Goal: Task Accomplishment & Management: Use online tool/utility

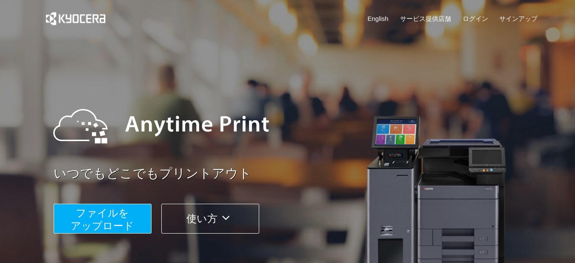
click at [110, 219] on span "ファイルを ​​アップロード" at bounding box center [102, 219] width 63 height 24
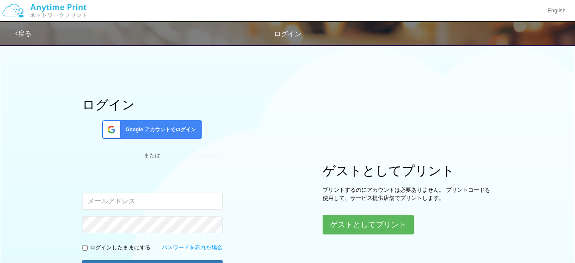
click at [142, 131] on span "Google アカウントでログイン" at bounding box center [159, 129] width 74 height 7
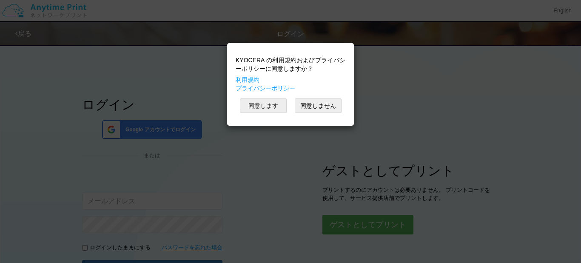
click at [258, 106] on button "同意します" at bounding box center [263, 105] width 47 height 14
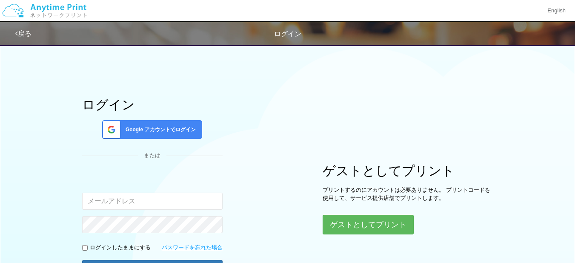
click at [29, 166] on div "ログイン Google アカウントでログイン または 入力されたメールアドレスまたはパスワードが正しくありません。 ログインしたままにする パスワードを忘れた…" at bounding box center [287, 170] width 575 height 261
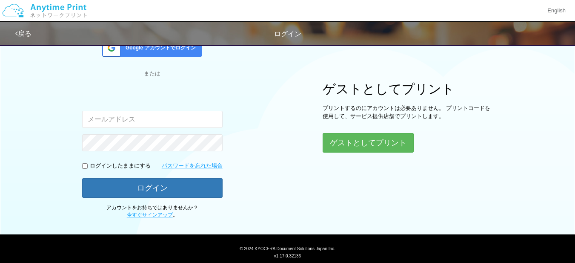
scroll to position [99, 0]
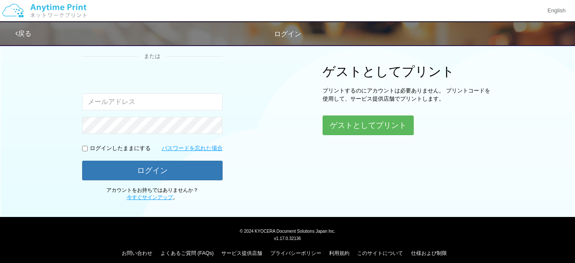
click at [262, 121] on div "ログイン Google アカウントでログイン または 入力されたメールアドレスまたはパスワードが正しくありません。 ログインしたままにする パスワードを忘れた…" at bounding box center [287, 71] width 511 height 261
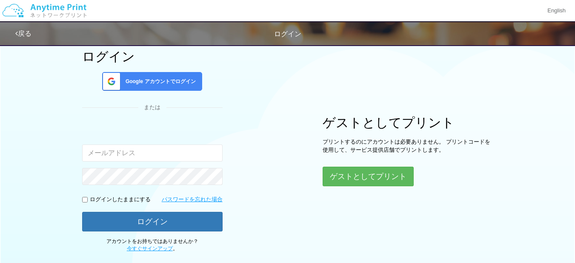
scroll to position [31, 0]
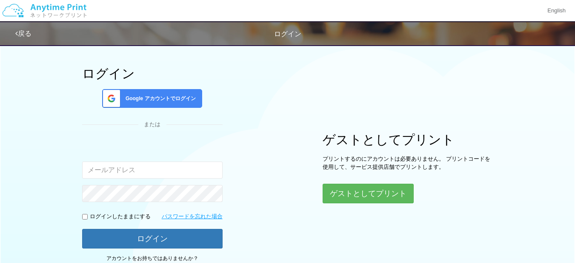
click at [180, 97] on span "Google アカウントでログイン" at bounding box center [159, 98] width 74 height 7
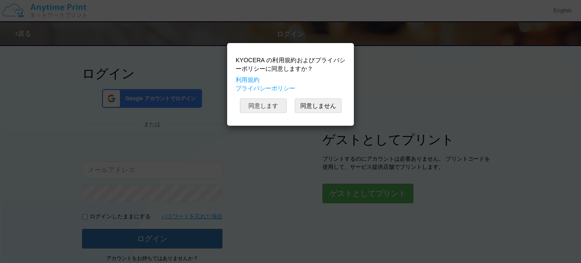
click at [271, 108] on button "同意します" at bounding box center [263, 105] width 47 height 14
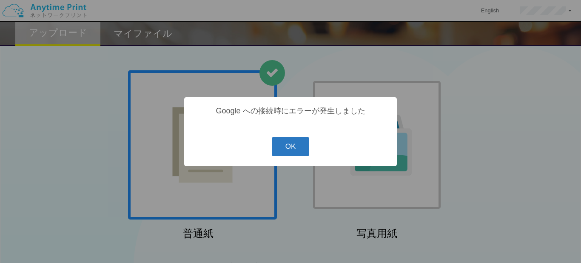
click at [283, 153] on button "OK" at bounding box center [291, 146] width 38 height 19
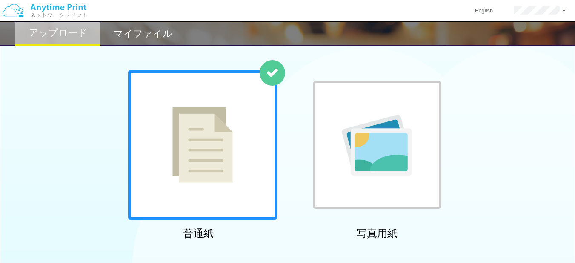
click at [202, 166] on img at bounding box center [202, 145] width 60 height 76
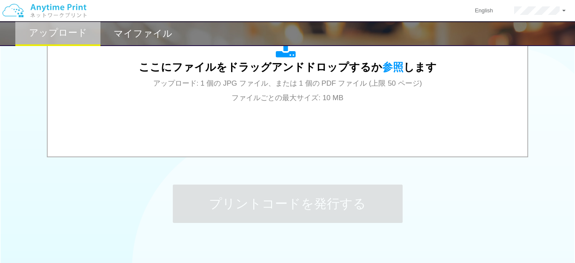
scroll to position [339, 0]
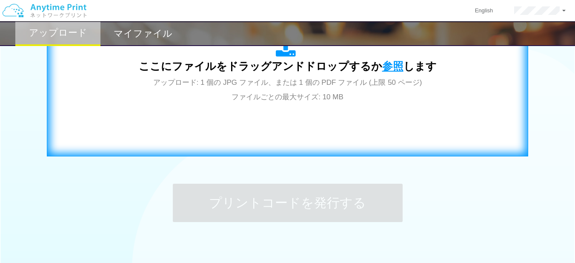
click at [389, 60] on span "参照" at bounding box center [392, 66] width 21 height 12
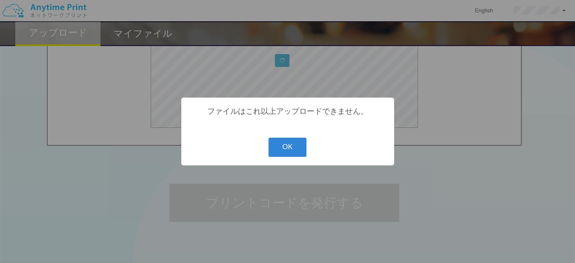
scroll to position [167, 0]
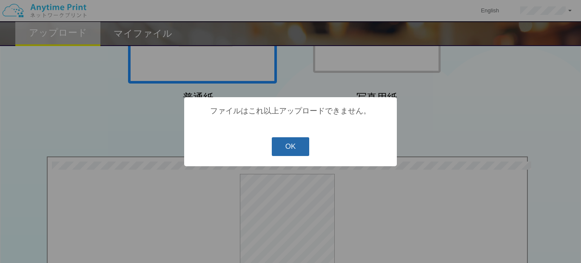
click at [285, 150] on button "OK" at bounding box center [291, 146] width 38 height 19
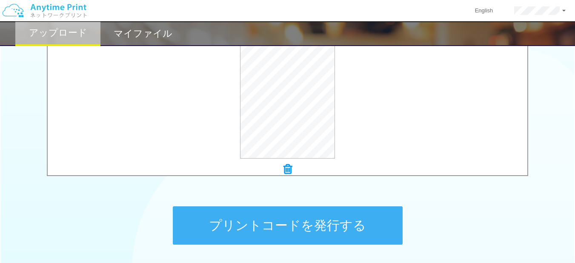
scroll to position [316, 0]
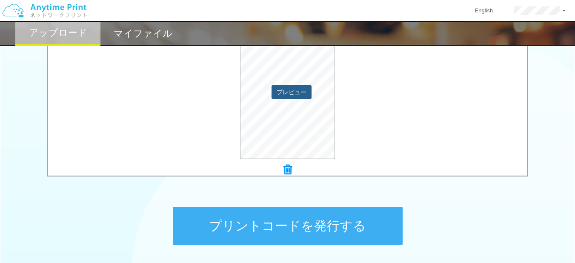
click at [284, 95] on button "プレビュー" at bounding box center [292, 92] width 40 height 14
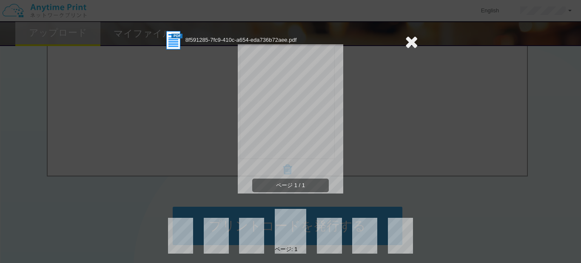
click at [411, 42] on icon at bounding box center [411, 41] width 13 height 17
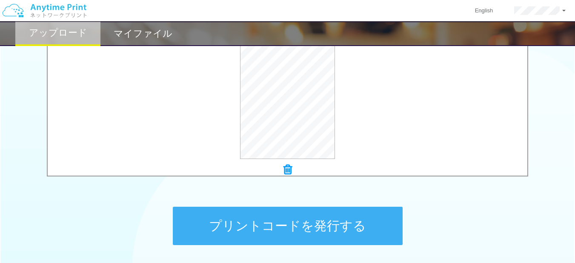
click at [313, 233] on button "プリントコードを発行する" at bounding box center [288, 225] width 230 height 38
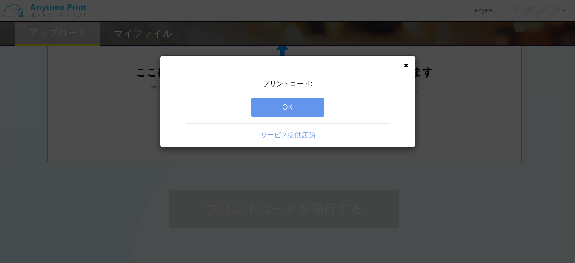
scroll to position [385, 0]
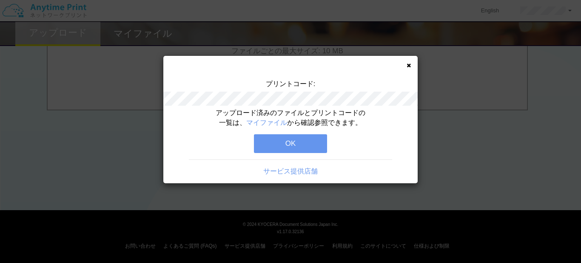
click at [291, 144] on button "OK" at bounding box center [290, 143] width 73 height 19
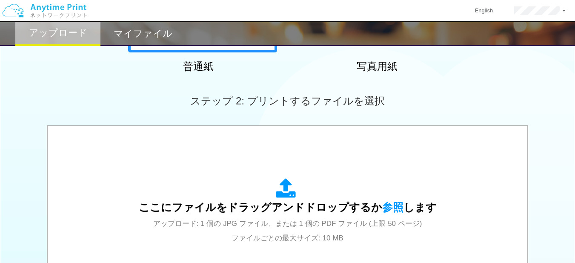
scroll to position [198, 0]
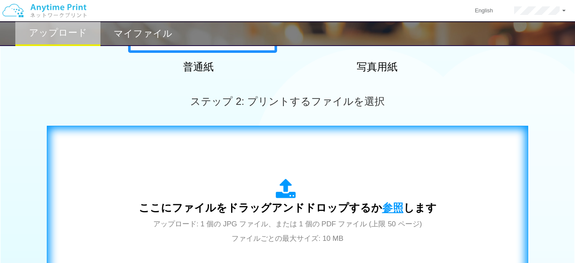
click at [388, 209] on span "参照" at bounding box center [392, 207] width 21 height 12
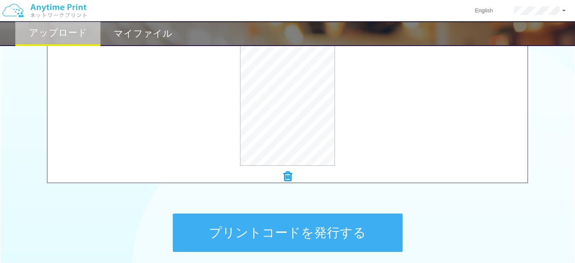
scroll to position [312, 0]
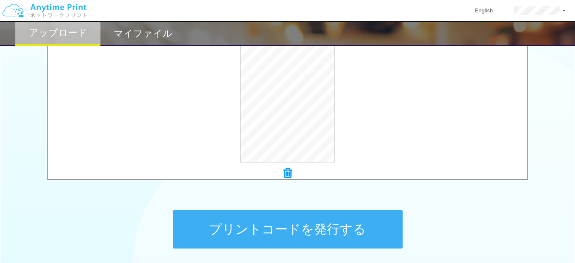
click at [313, 217] on button "プリントコードを発行する" at bounding box center [288, 229] width 230 height 38
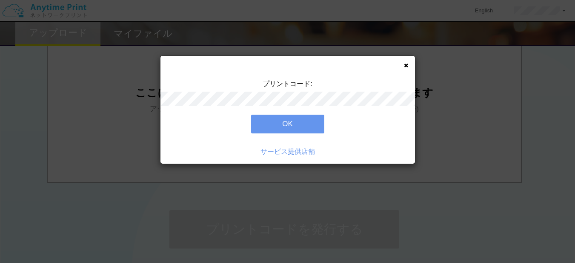
scroll to position [0, 0]
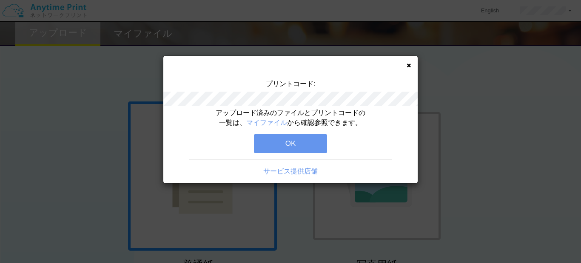
click at [299, 138] on button "OK" at bounding box center [290, 143] width 73 height 19
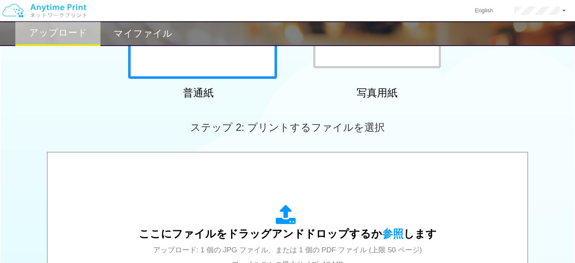
scroll to position [172, 0]
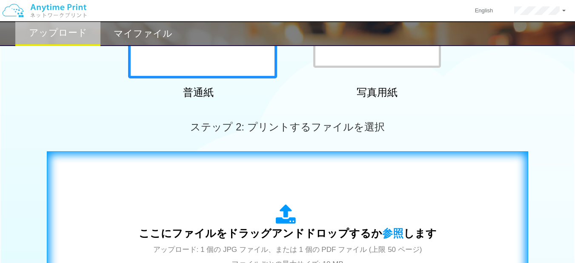
click at [292, 228] on span "ここにファイルをドラッグアンドドロップするか 参照 します" at bounding box center [288, 233] width 298 height 12
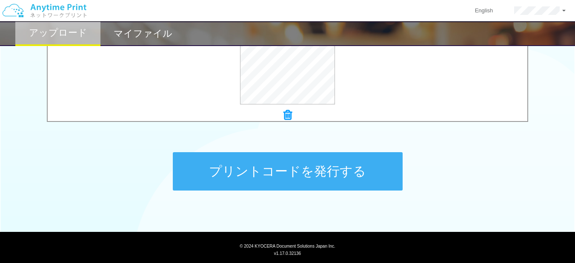
scroll to position [371, 0]
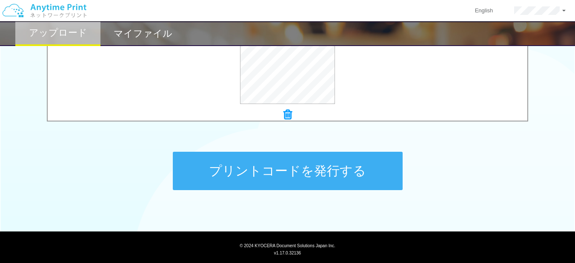
click at [357, 160] on button "プリントコードを発行する" at bounding box center [288, 171] width 230 height 38
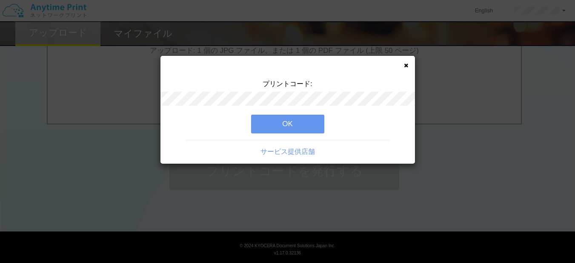
scroll to position [0, 0]
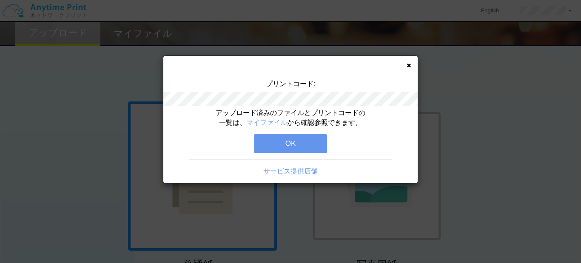
click at [286, 144] on button "OK" at bounding box center [290, 143] width 73 height 19
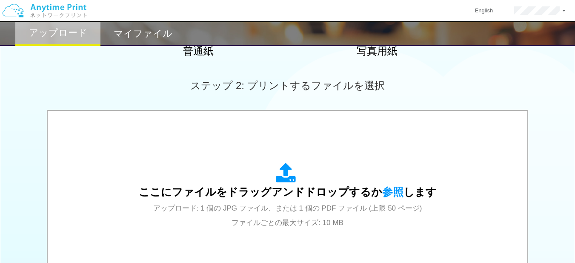
scroll to position [209, 0]
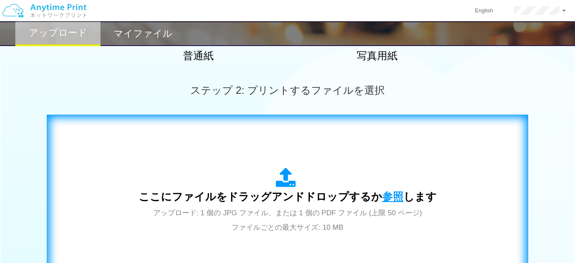
click at [385, 198] on span "参照" at bounding box center [392, 196] width 21 height 12
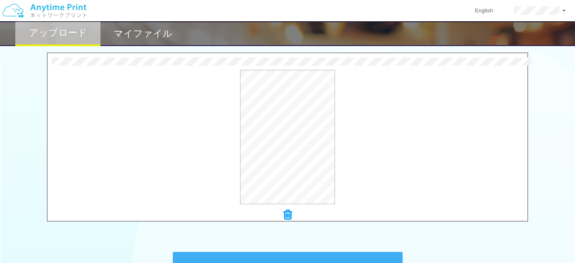
scroll to position [269, 0]
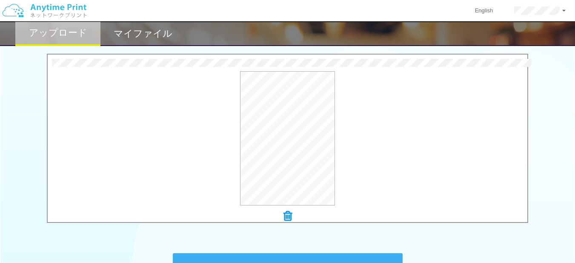
click at [285, 220] on icon at bounding box center [288, 215] width 9 height 11
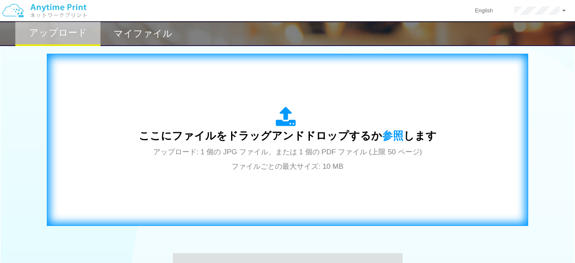
click at [375, 131] on span "ここにファイルをドラッグアンドドロップするか 参照 します" at bounding box center [288, 135] width 298 height 12
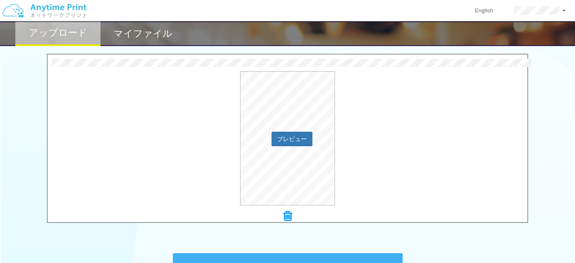
scroll to position [385, 0]
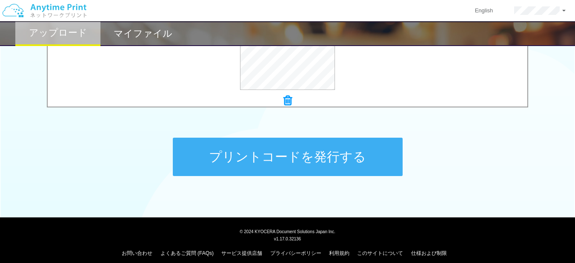
drag, startPoint x: 335, startPoint y: 174, endPoint x: 328, endPoint y: 168, distance: 9.7
click at [328, 168] on button "プリントコードを発行する" at bounding box center [288, 156] width 230 height 38
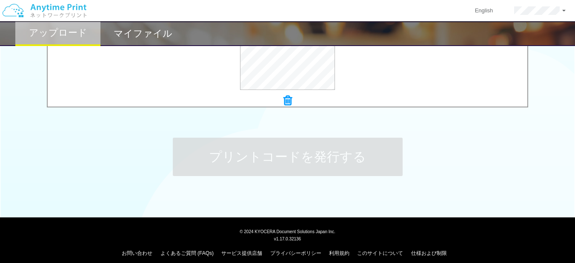
scroll to position [0, 0]
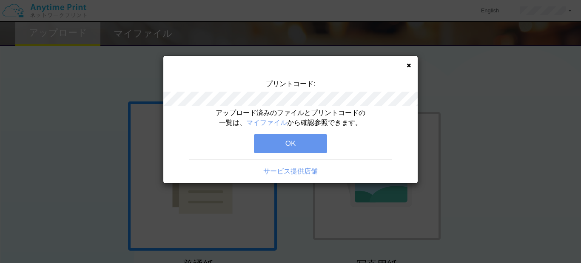
click at [283, 137] on button "OK" at bounding box center [290, 143] width 73 height 19
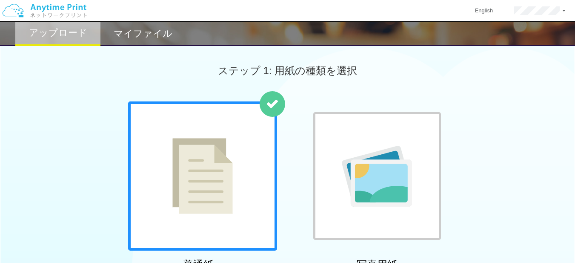
click at [132, 32] on h2 "マイファイル" at bounding box center [143, 34] width 59 height 10
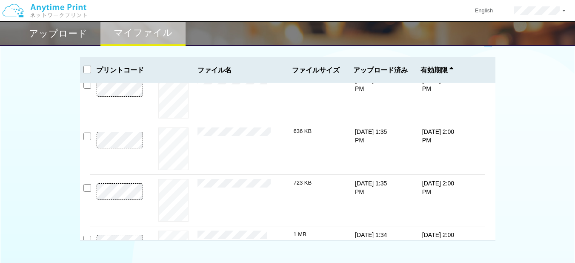
scroll to position [17, 0]
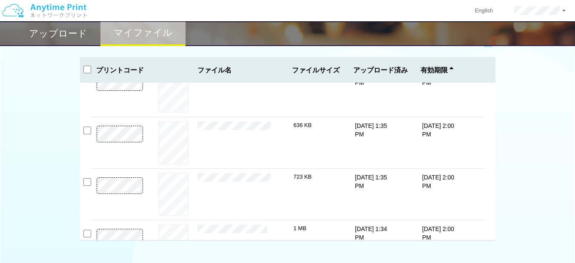
drag, startPoint x: 494, startPoint y: 237, endPoint x: 510, endPoint y: 217, distance: 25.5
click at [510, 217] on div "使用済み: 60 MB / 3 MB 3048-0114 有効期限 [DATE] 2:00 PM 8f591285-7fc9-410c-a654-....pd…" at bounding box center [287, 136] width 575 height 209
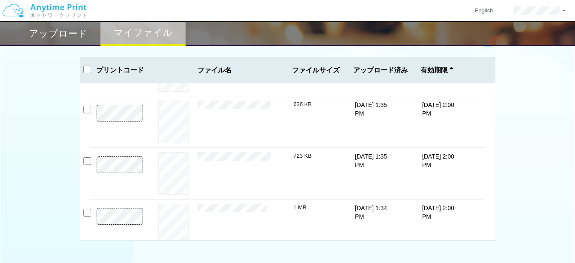
scroll to position [49, 0]
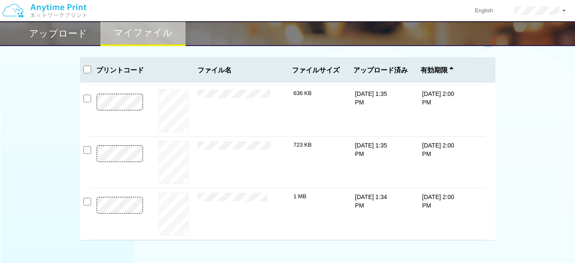
drag, startPoint x: 491, startPoint y: 217, endPoint x: 510, endPoint y: 111, distance: 107.6
click at [510, 111] on div "使用済み: 60 MB / 3 MB 3048-0114 有効期限 [DATE] 2:00 PM 8f591285-7fc9-410c-a654-....pd…" at bounding box center [287, 136] width 575 height 209
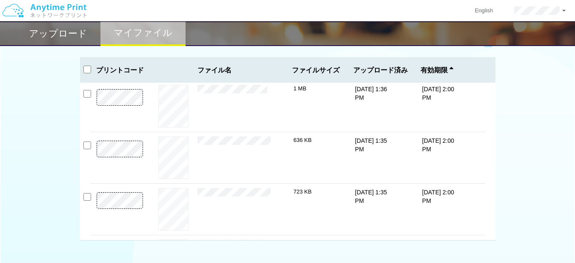
scroll to position [0, 0]
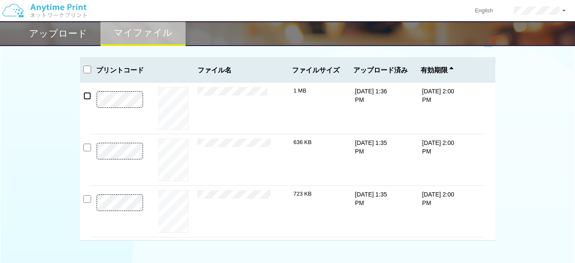
click at [87, 94] on input "checkbox" at bounding box center [87, 96] width 8 height 8
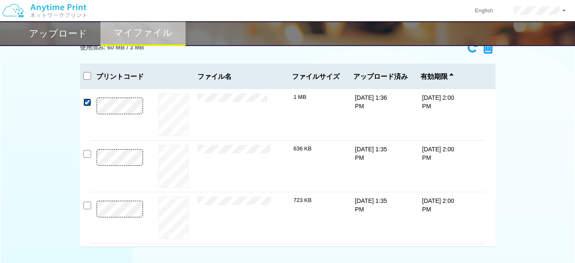
scroll to position [17, 0]
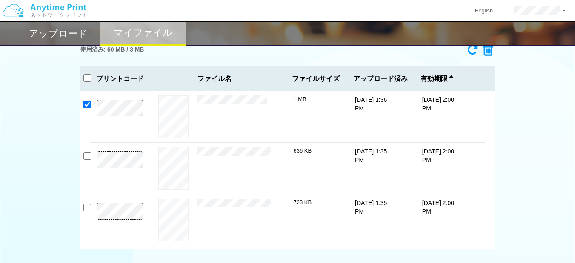
click at [489, 54] on icon at bounding box center [485, 50] width 16 height 13
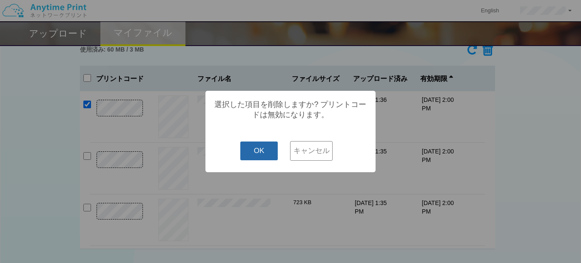
click at [269, 153] on button "OK" at bounding box center [260, 150] width 38 height 19
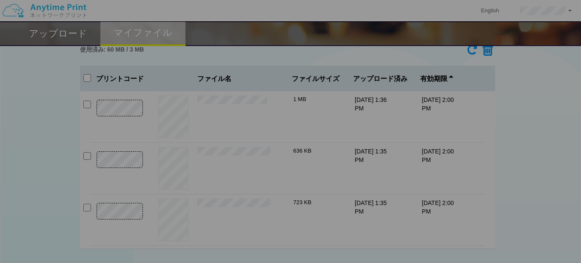
checkbox input "false"
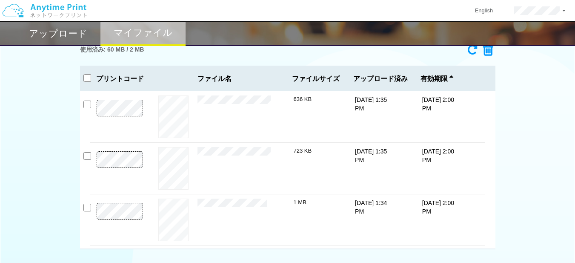
click at [51, 37] on h2 "アップロード" at bounding box center [58, 34] width 58 height 10
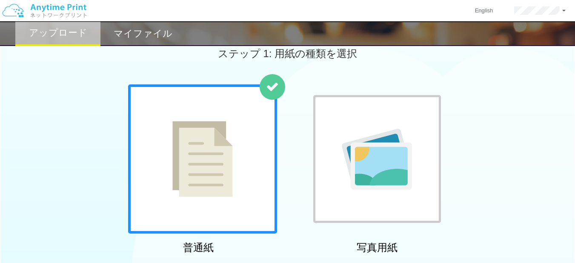
scroll to position [246, 0]
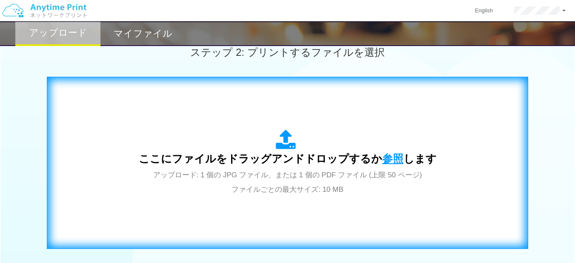
click at [385, 160] on span "参照" at bounding box center [392, 158] width 21 height 12
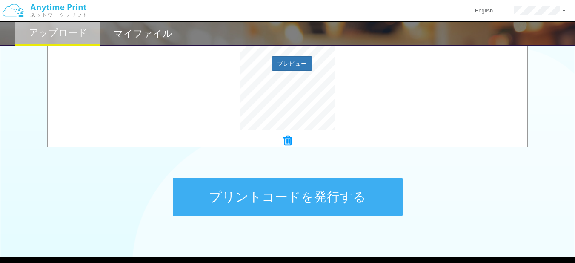
scroll to position [345, 0]
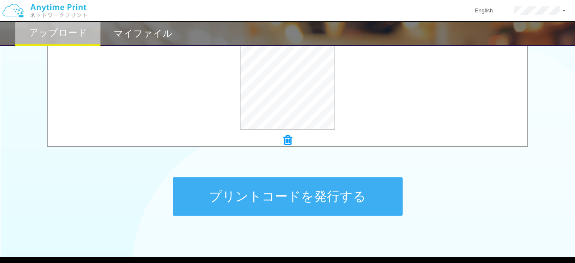
click at [361, 199] on button "プリントコードを発行する" at bounding box center [288, 196] width 230 height 38
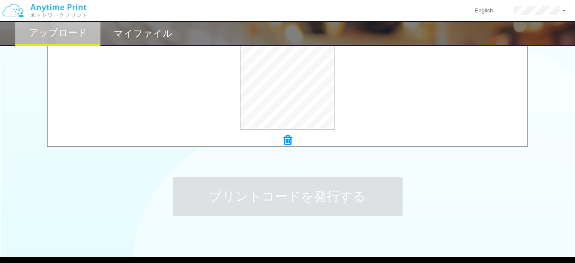
scroll to position [0, 0]
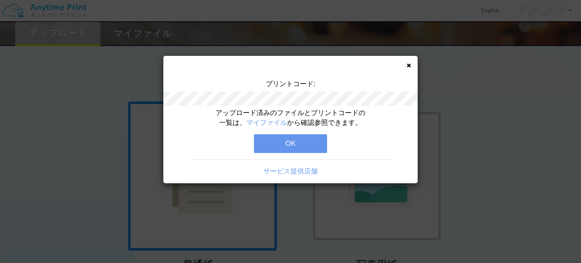
click at [304, 143] on button "OK" at bounding box center [290, 143] width 73 height 19
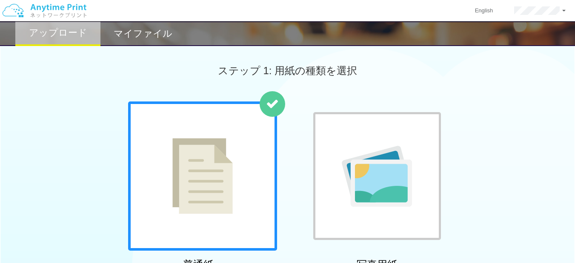
click at [152, 35] on h2 "マイファイル" at bounding box center [143, 34] width 59 height 10
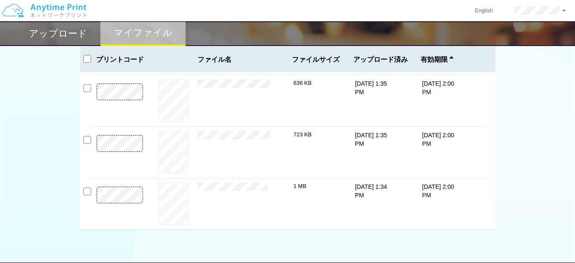
scroll to position [49, 0]
click at [497, 202] on div "使用済み: 60 MB / 3 MB 2061-7047 有効期限 [DATE] 2:00 PM 8f0c76af-1759-4609-8bde-....pd…" at bounding box center [287, 125] width 575 height 209
